Goal: Use online tool/utility: Utilize a website feature to perform a specific function

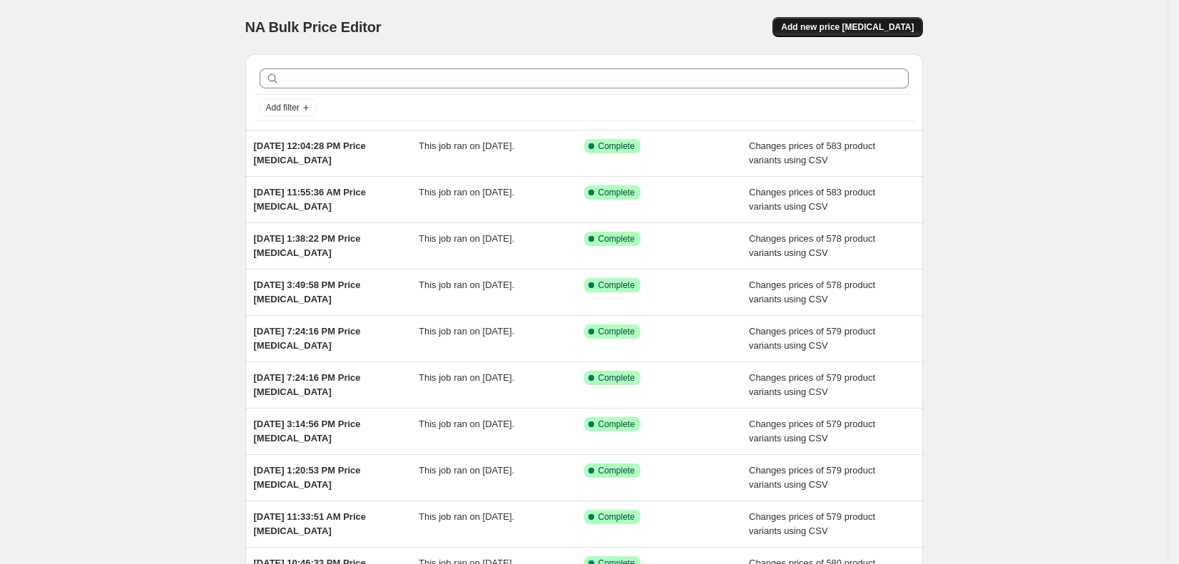
click at [856, 23] on span "Add new price [MEDICAL_DATA]" at bounding box center [847, 26] width 133 height 11
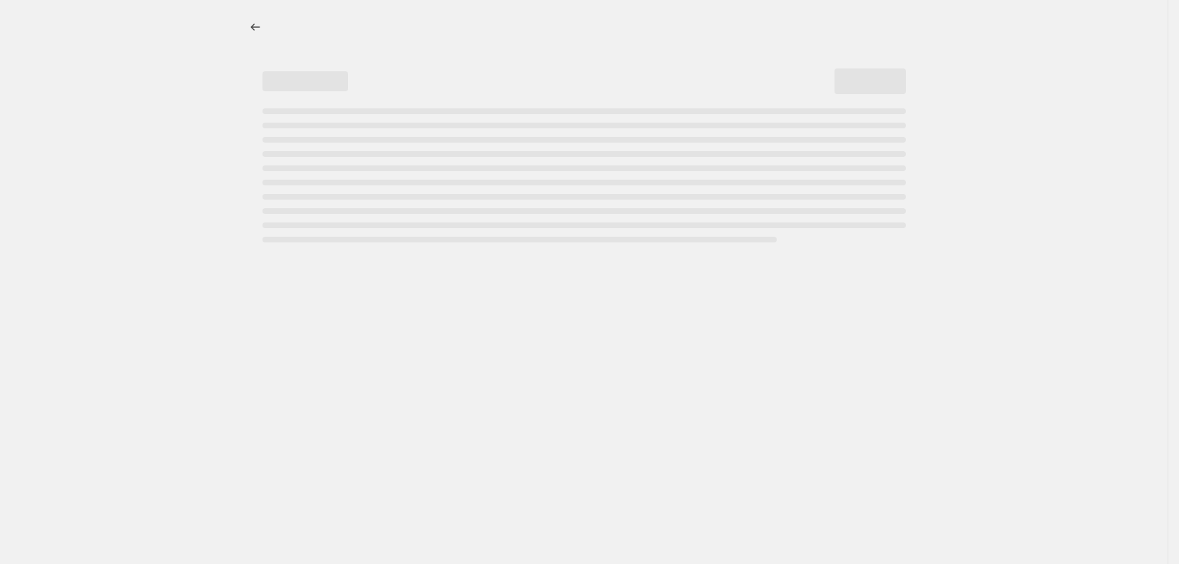
select select "percentage"
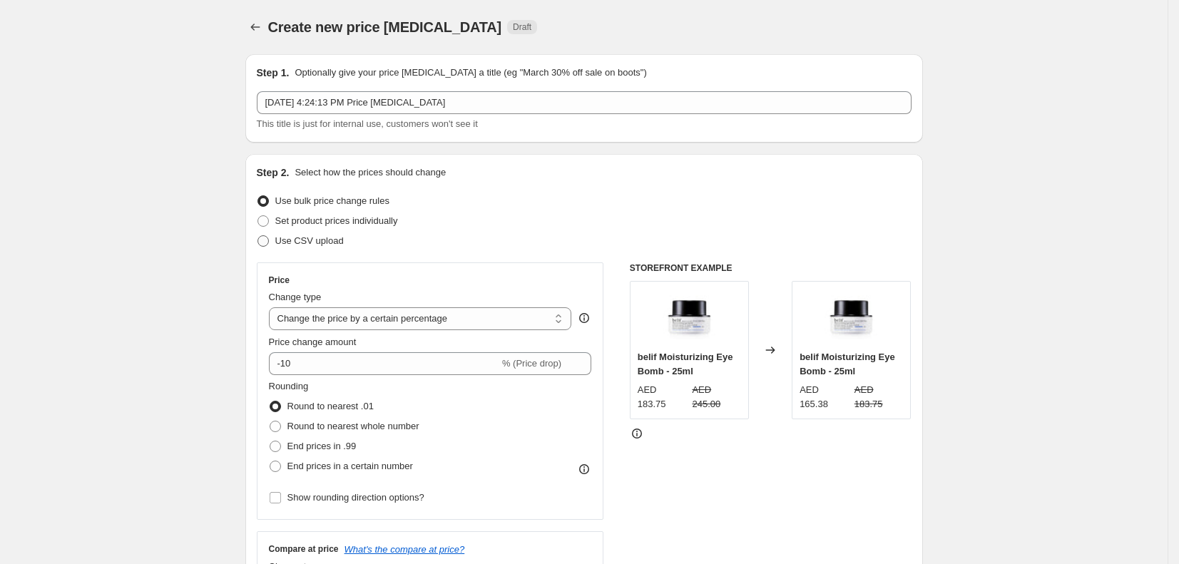
click at [328, 241] on span "Use CSV upload" at bounding box center [309, 240] width 68 height 11
click at [258, 236] on input "Use CSV upload" at bounding box center [258, 235] width 1 height 1
radio input "true"
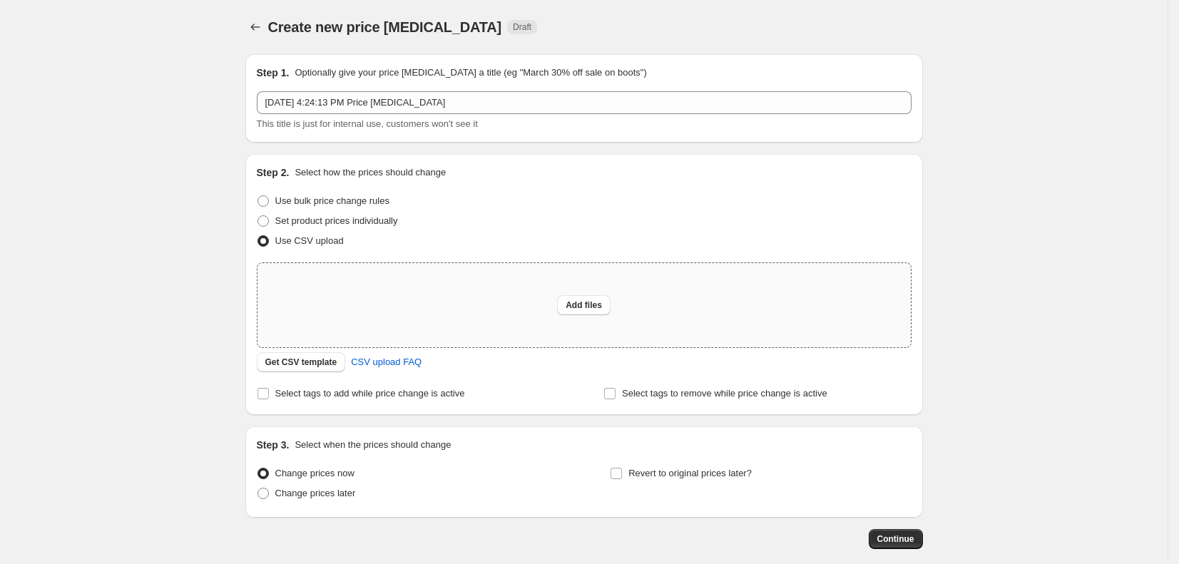
click at [385, 325] on div "Add files" at bounding box center [585, 305] width 654 height 84
type input "C:\fakepath\Price update [DATE] working file.csv"
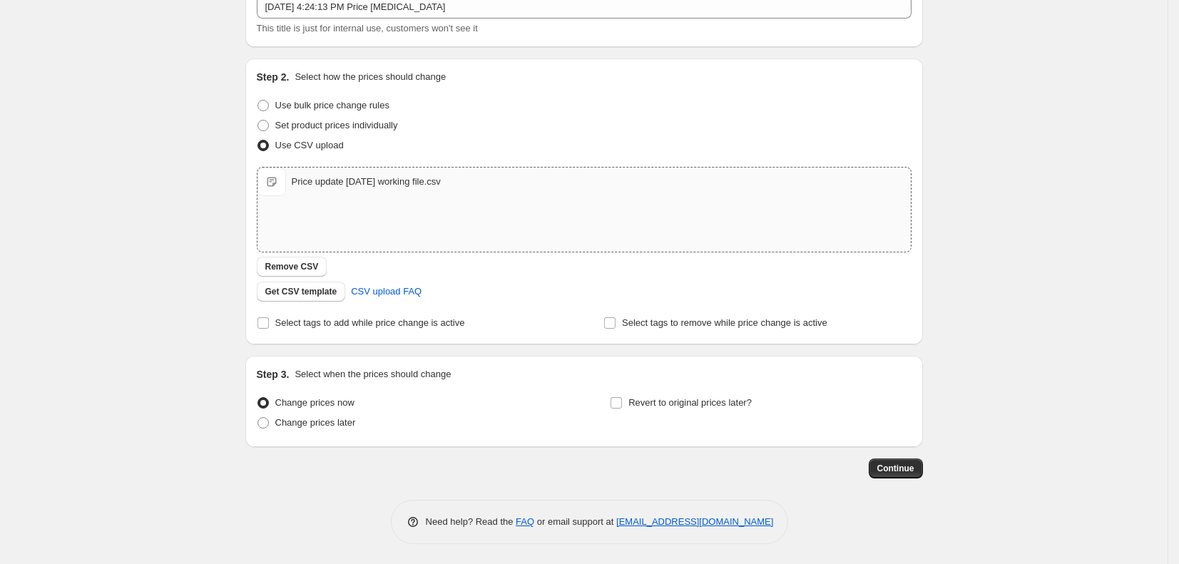
scroll to position [97, 0]
click at [897, 472] on span "Continue" at bounding box center [896, 467] width 37 height 11
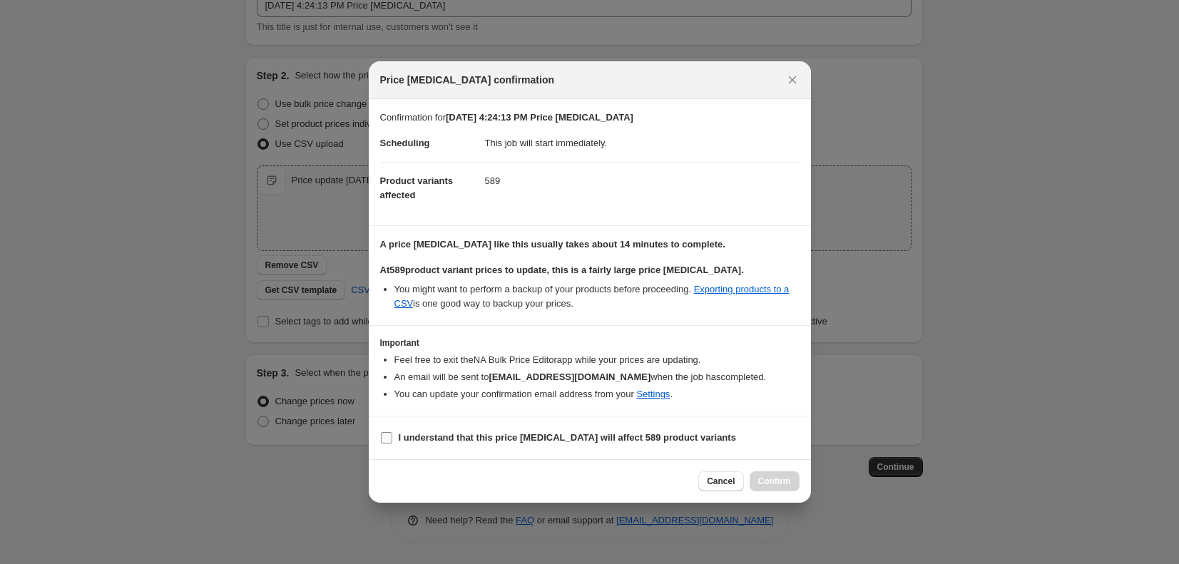
click at [385, 435] on input "I understand that this price [MEDICAL_DATA] will affect 589 product variants" at bounding box center [386, 437] width 11 height 11
checkbox input "true"
click at [773, 477] on span "Confirm" at bounding box center [774, 481] width 33 height 11
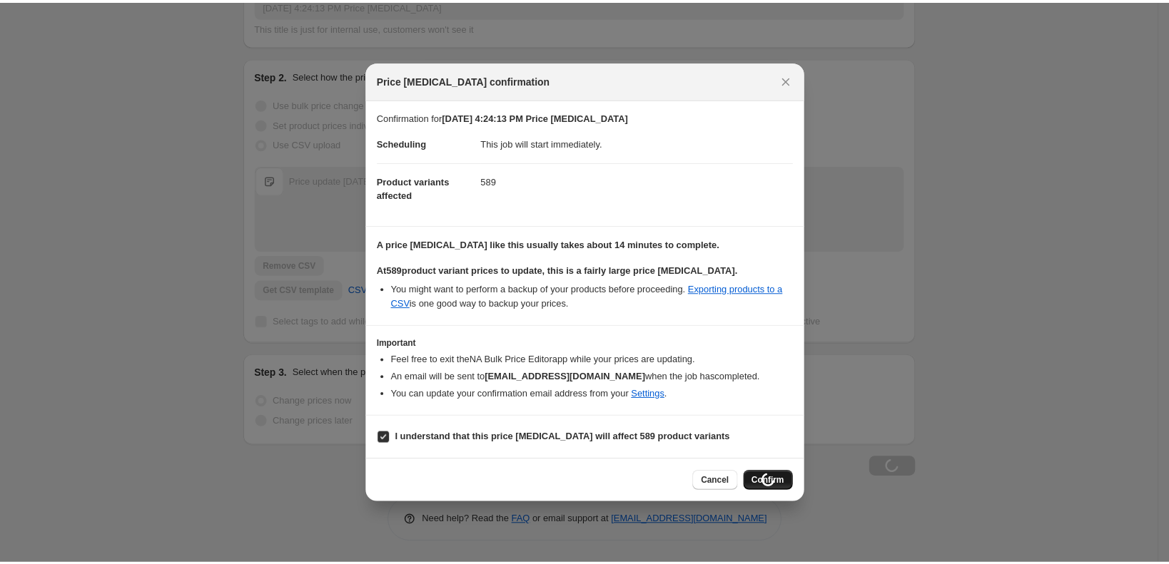
scroll to position [97, 0]
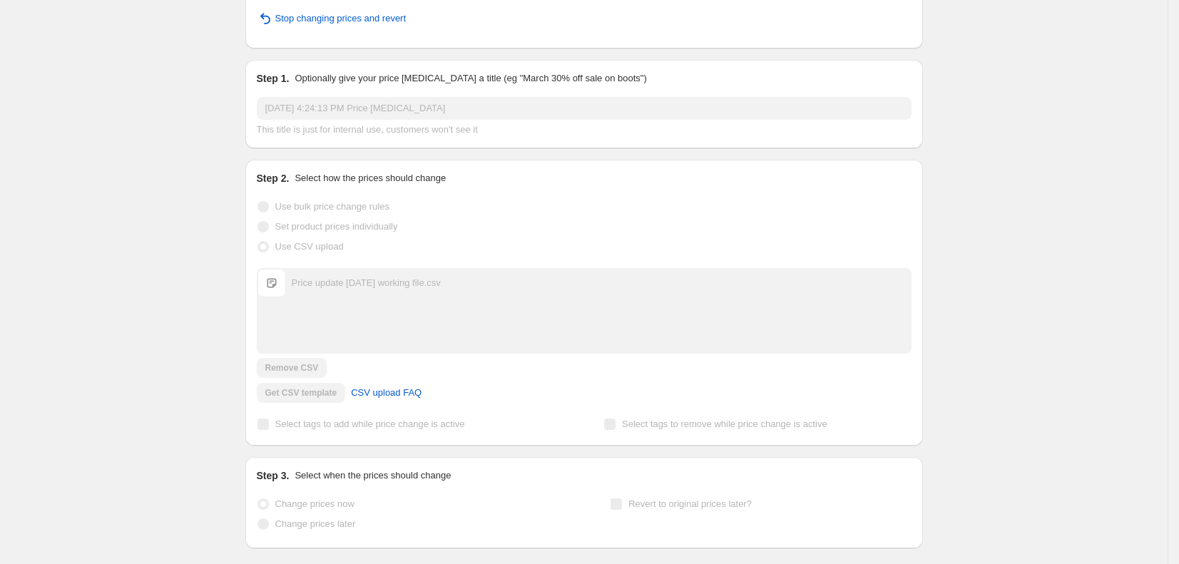
click at [113, 173] on div "[DATE] 4:24:13 PM Price [MEDICAL_DATA]. This page is ready [DATE] 4:24:13 PM Pr…" at bounding box center [584, 269] width 1168 height 733
